Goal: Browse casually

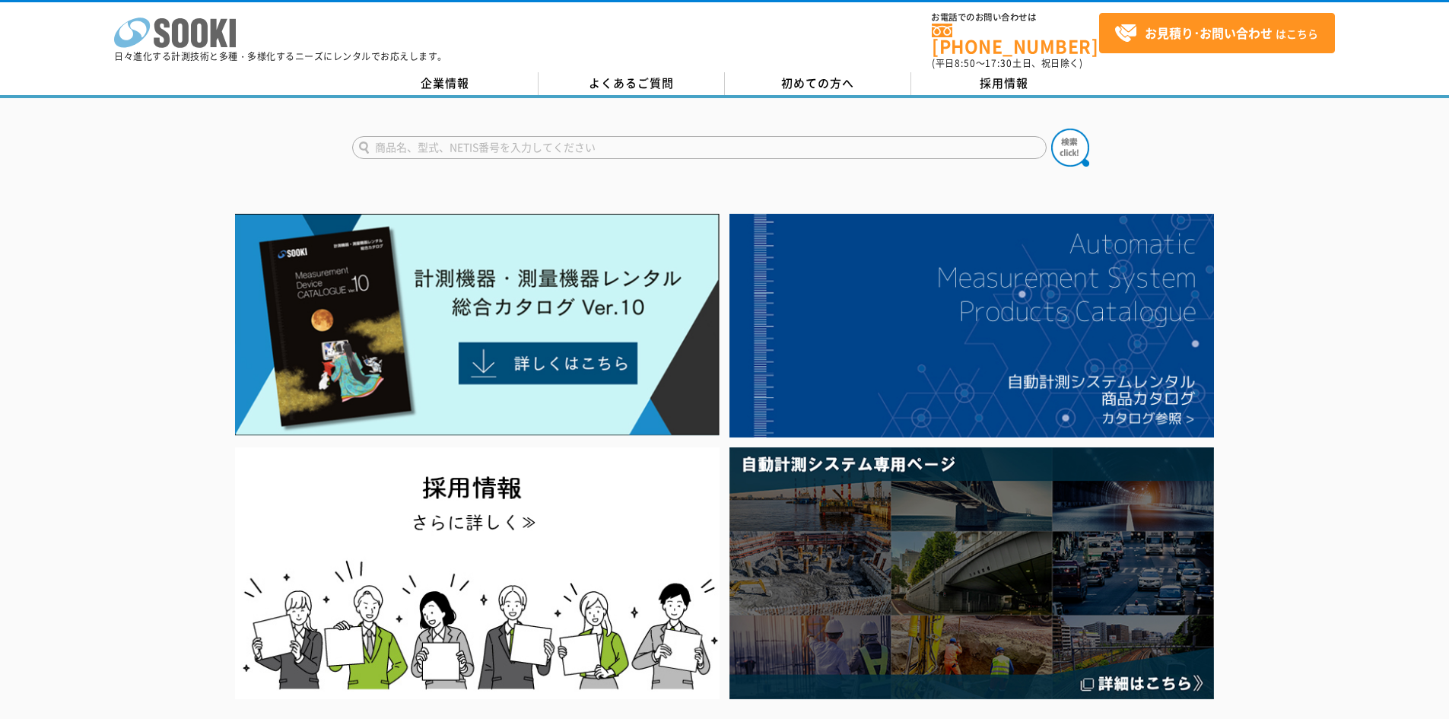
click at [185, 31] on icon at bounding box center [180, 33] width 17 height 30
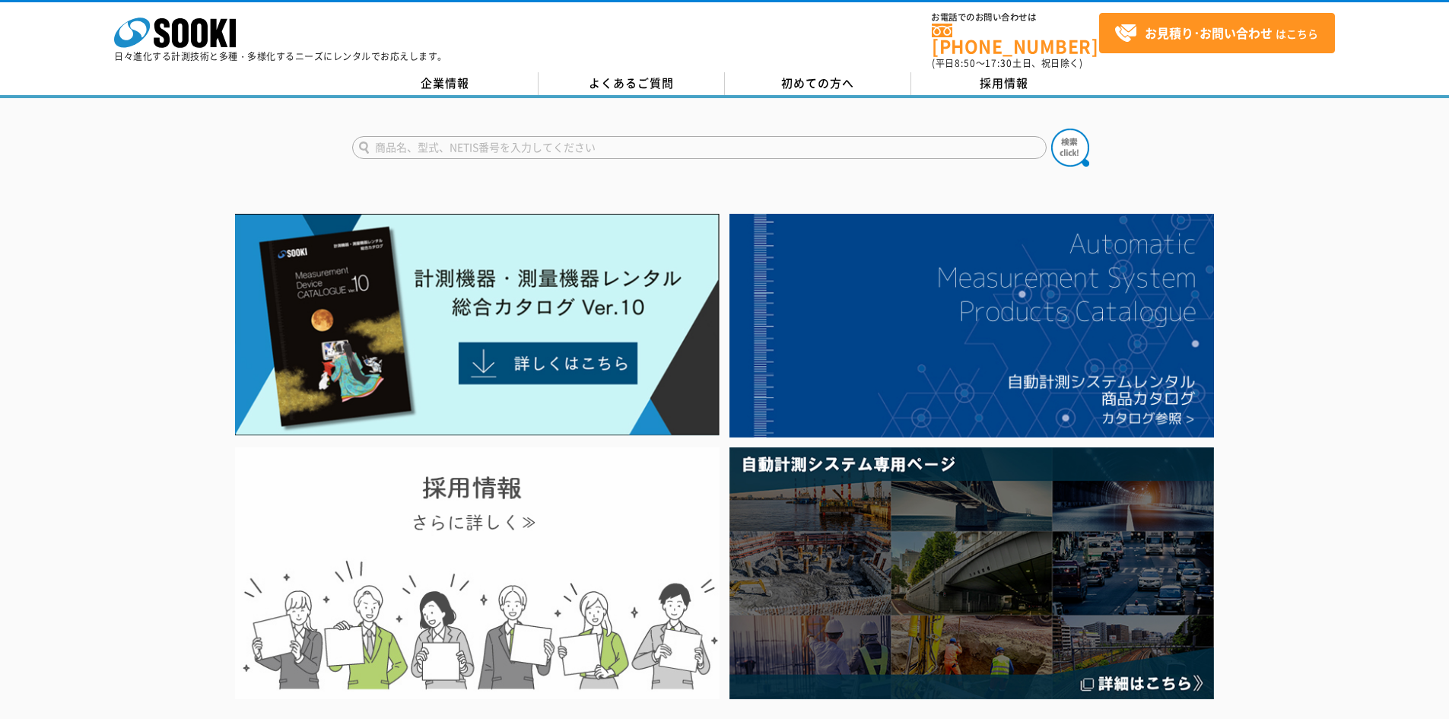
click at [497, 528] on img at bounding box center [477, 573] width 485 height 252
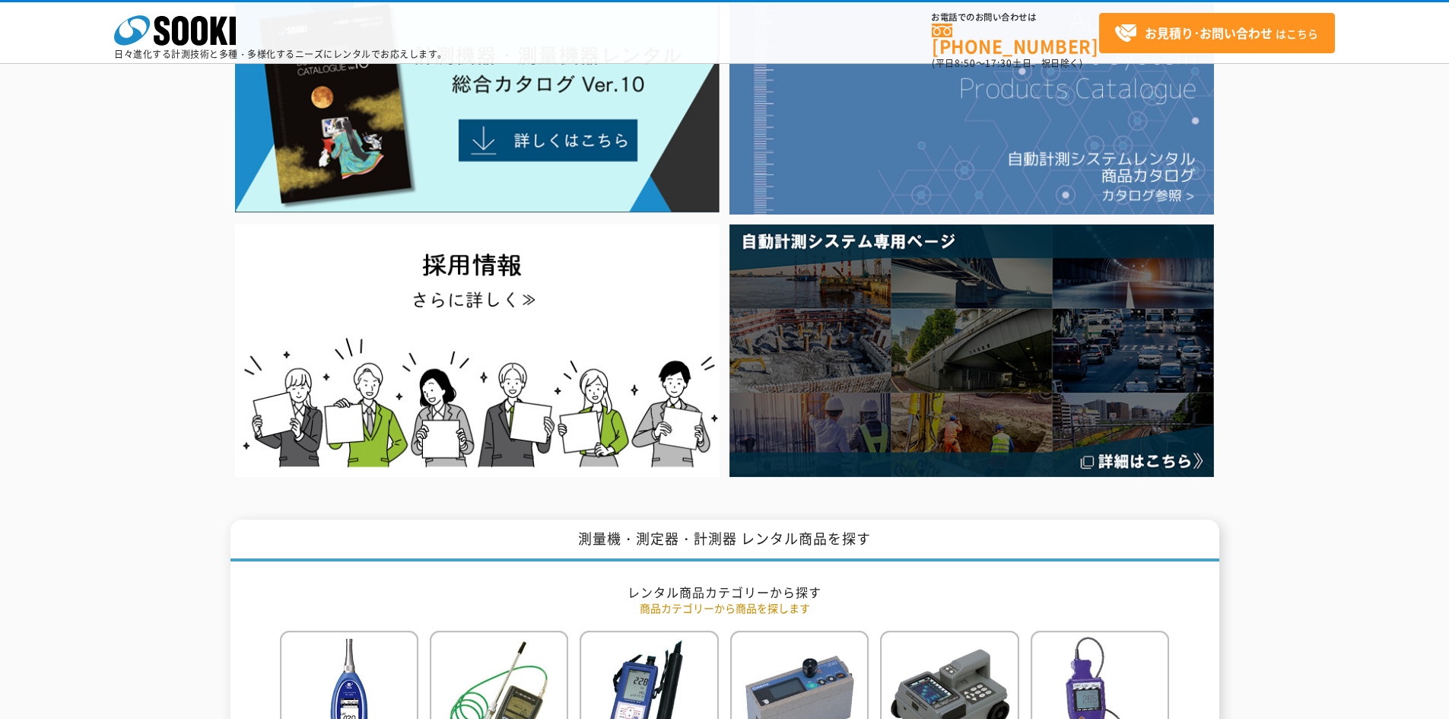
scroll to position [76, 0]
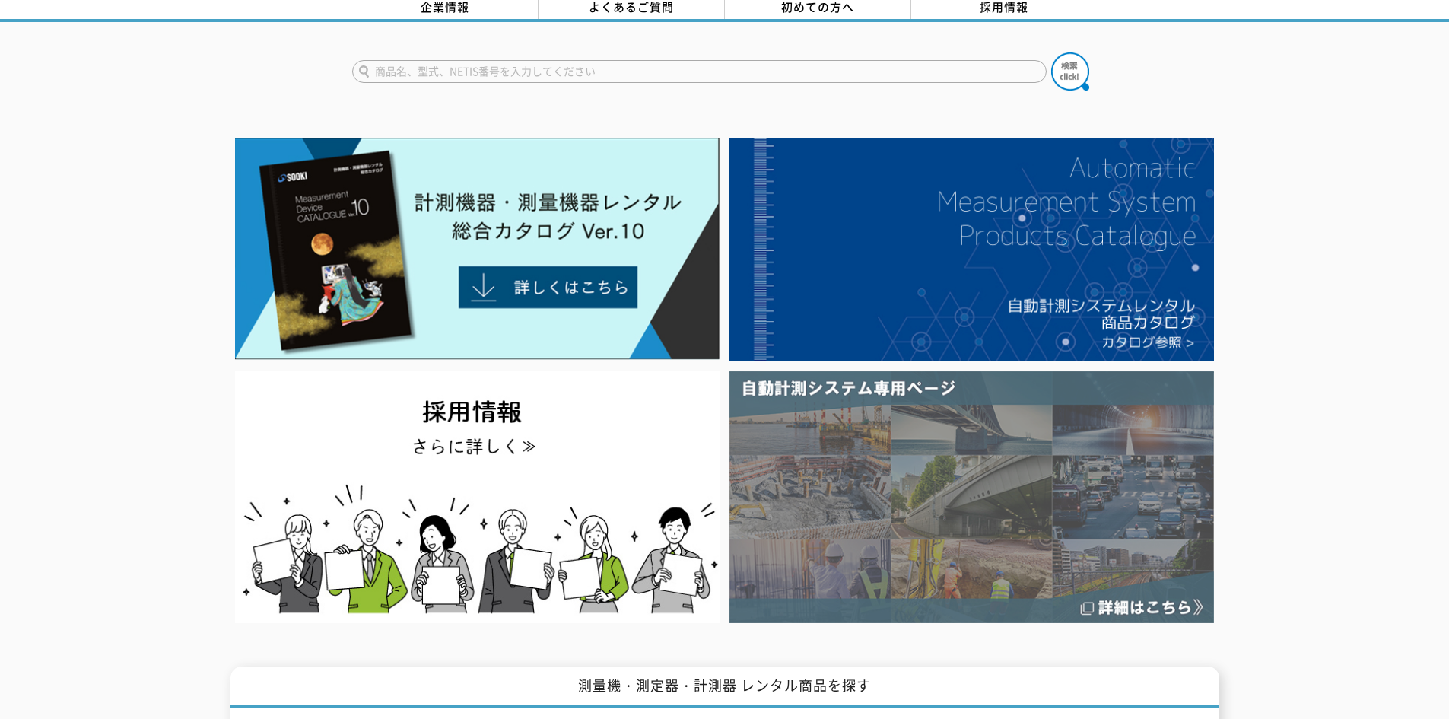
click at [959, 443] on img at bounding box center [972, 497] width 485 height 252
